Goal: Find specific fact: Find contact information

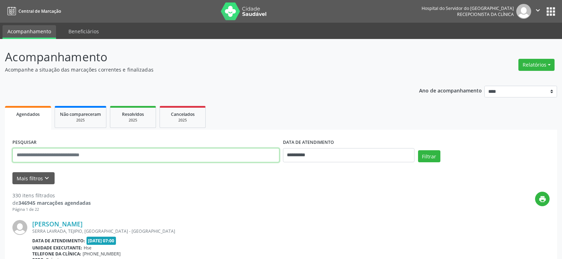
click at [64, 156] on input "text" at bounding box center [145, 155] width 267 height 14
type input "**********"
click at [418, 150] on button "Filtrar" at bounding box center [429, 156] width 22 height 12
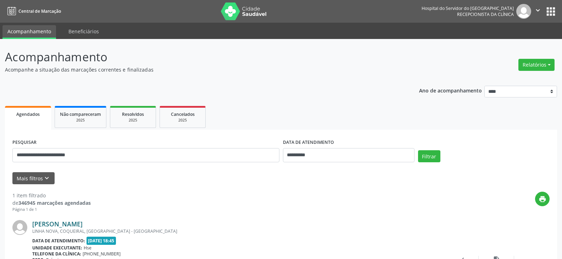
click at [83, 225] on link "[PERSON_NAME]" at bounding box center [57, 224] width 50 height 8
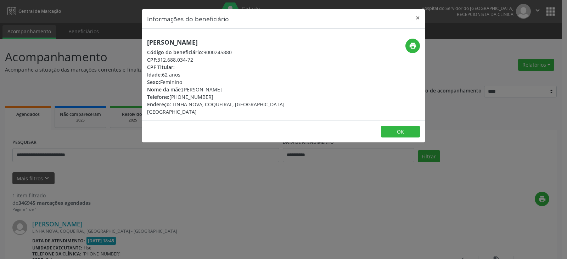
drag, startPoint x: 251, startPoint y: 42, endPoint x: 131, endPoint y: 35, distance: 120.4
click at [131, 35] on div "Informações do beneficiário × [PERSON_NAME] Código do beneficiário: 9000245880 …" at bounding box center [283, 129] width 567 height 259
click at [409, 44] on icon "print" at bounding box center [413, 46] width 8 height 8
drag, startPoint x: 178, startPoint y: 97, endPoint x: 211, endPoint y: 96, distance: 32.6
click at [211, 96] on div "Telefone: [PHONE_NUMBER]" at bounding box center [236, 96] width 179 height 7
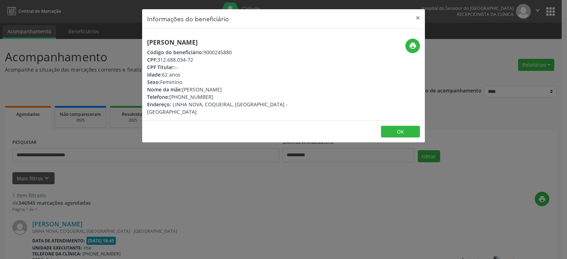
click at [182, 98] on div "Telefone: [PHONE_NUMBER]" at bounding box center [236, 96] width 179 height 7
drag, startPoint x: 179, startPoint y: 97, endPoint x: 211, endPoint y: 96, distance: 31.9
click at [211, 96] on div "Telefone: [PHONE_NUMBER]" at bounding box center [236, 96] width 179 height 7
copy div "99241-9988"
